Goal: Check status

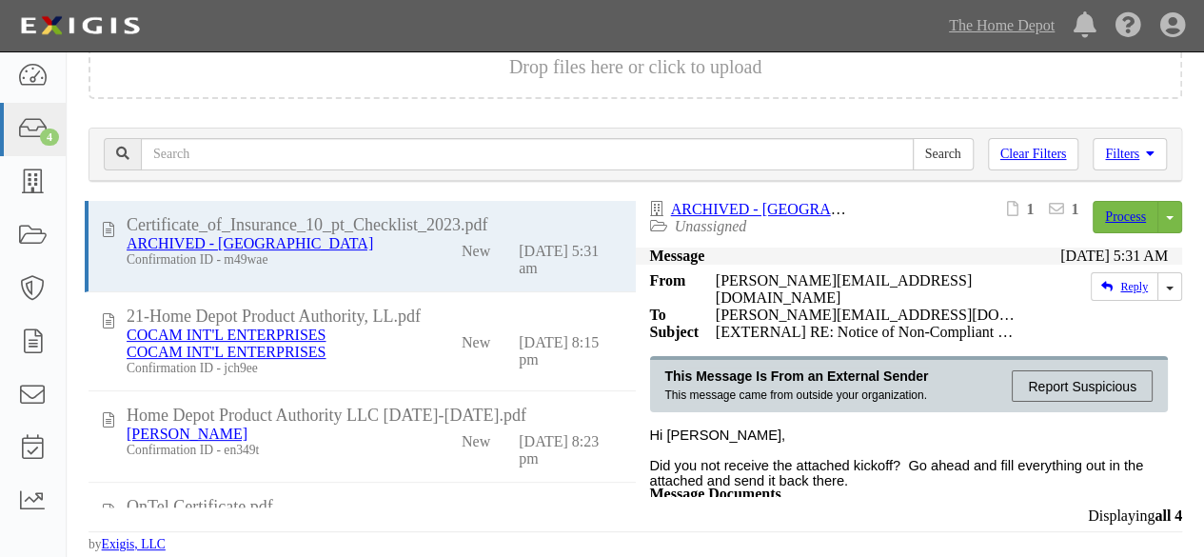
scroll to position [72, 0]
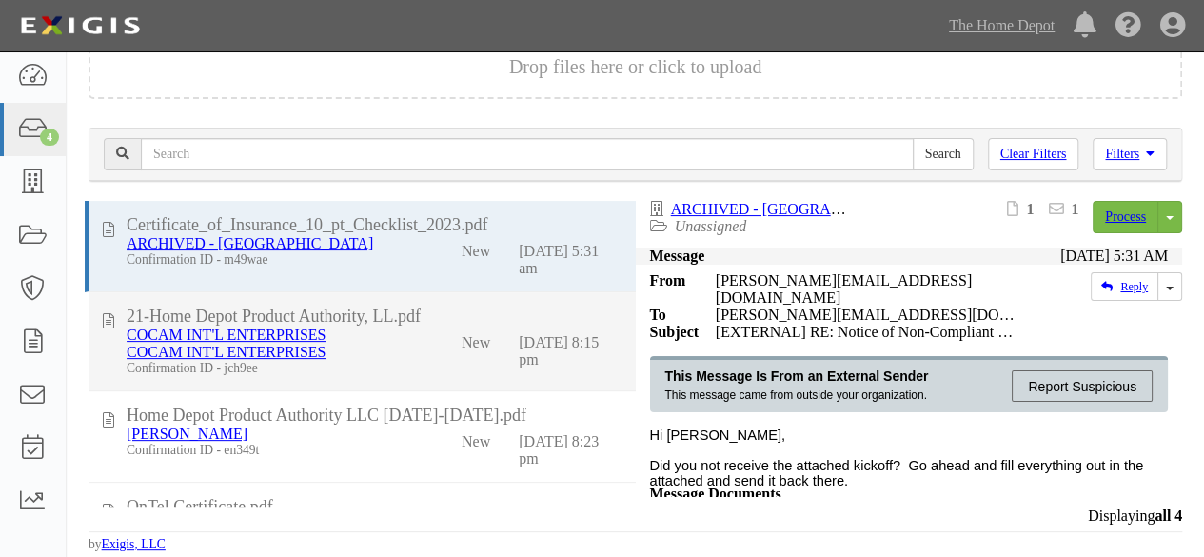
scroll to position [72, 0]
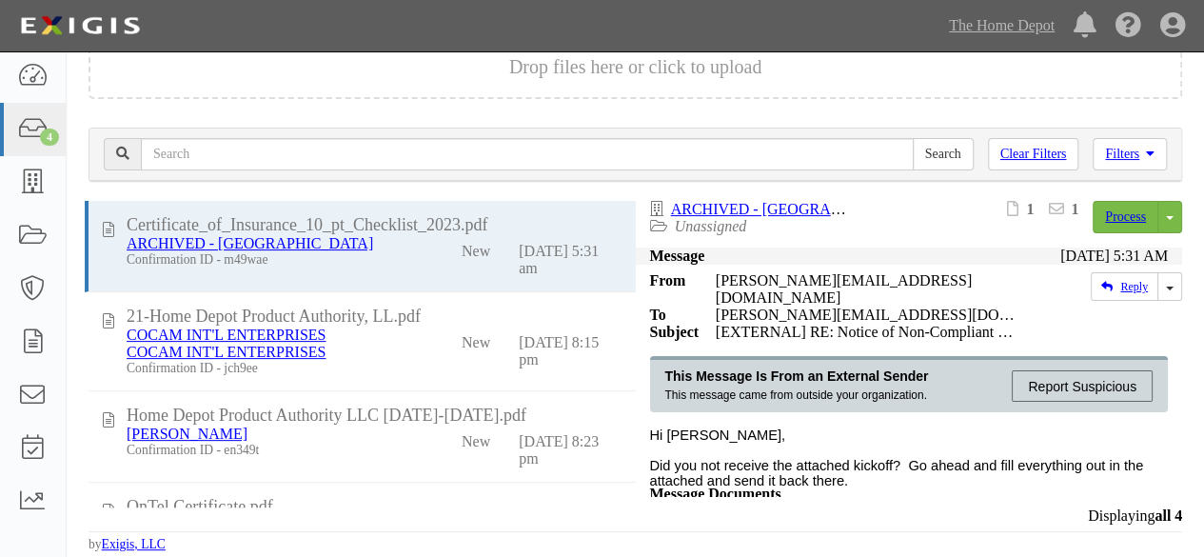
scroll to position [74, 0]
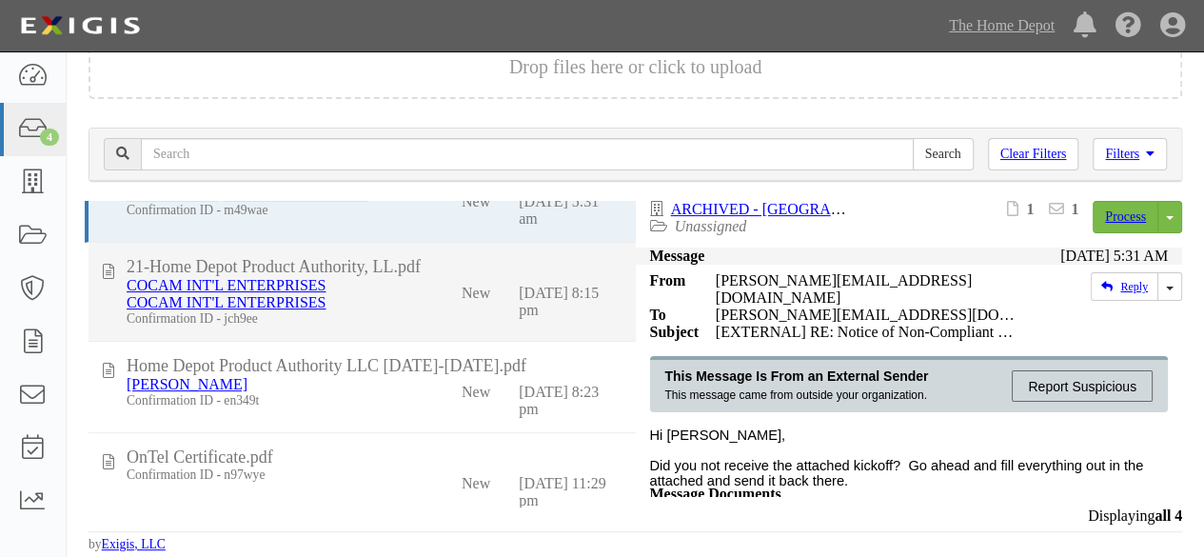
scroll to position [72, 0]
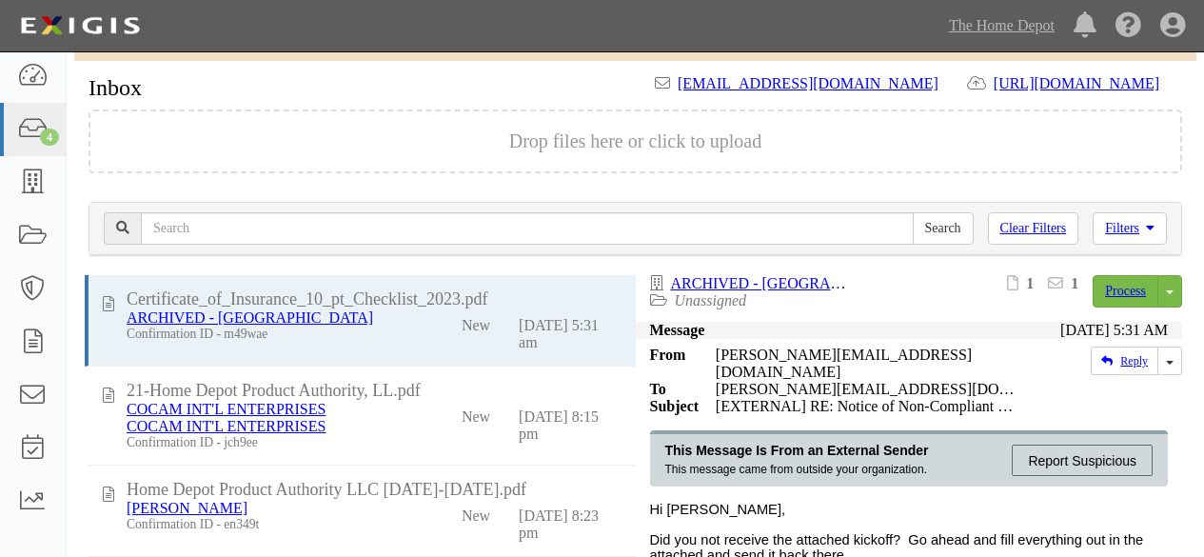
scroll to position [74, 0]
